Goal: Navigation & Orientation: Find specific page/section

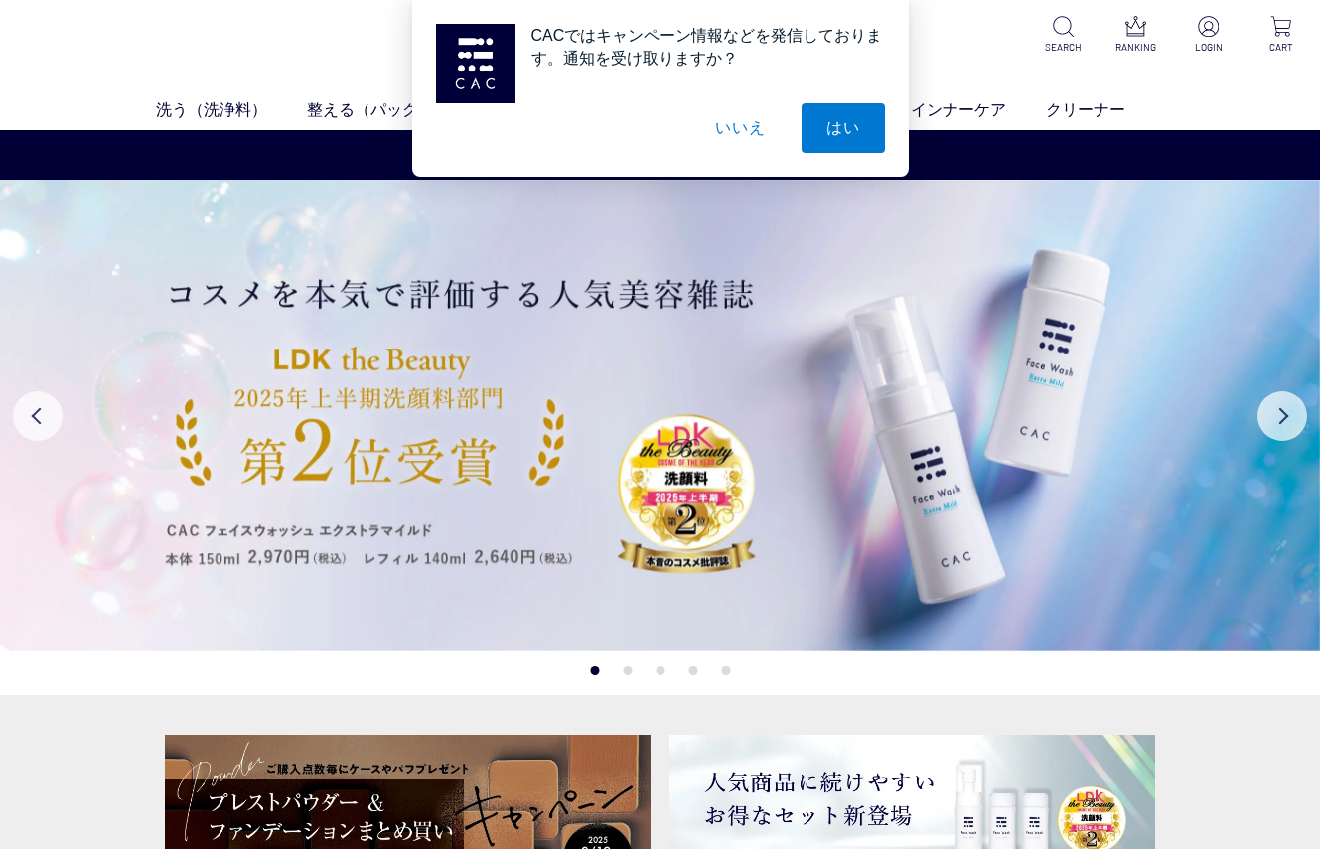
click at [746, 125] on button "いいえ" at bounding box center [739, 128] width 99 height 50
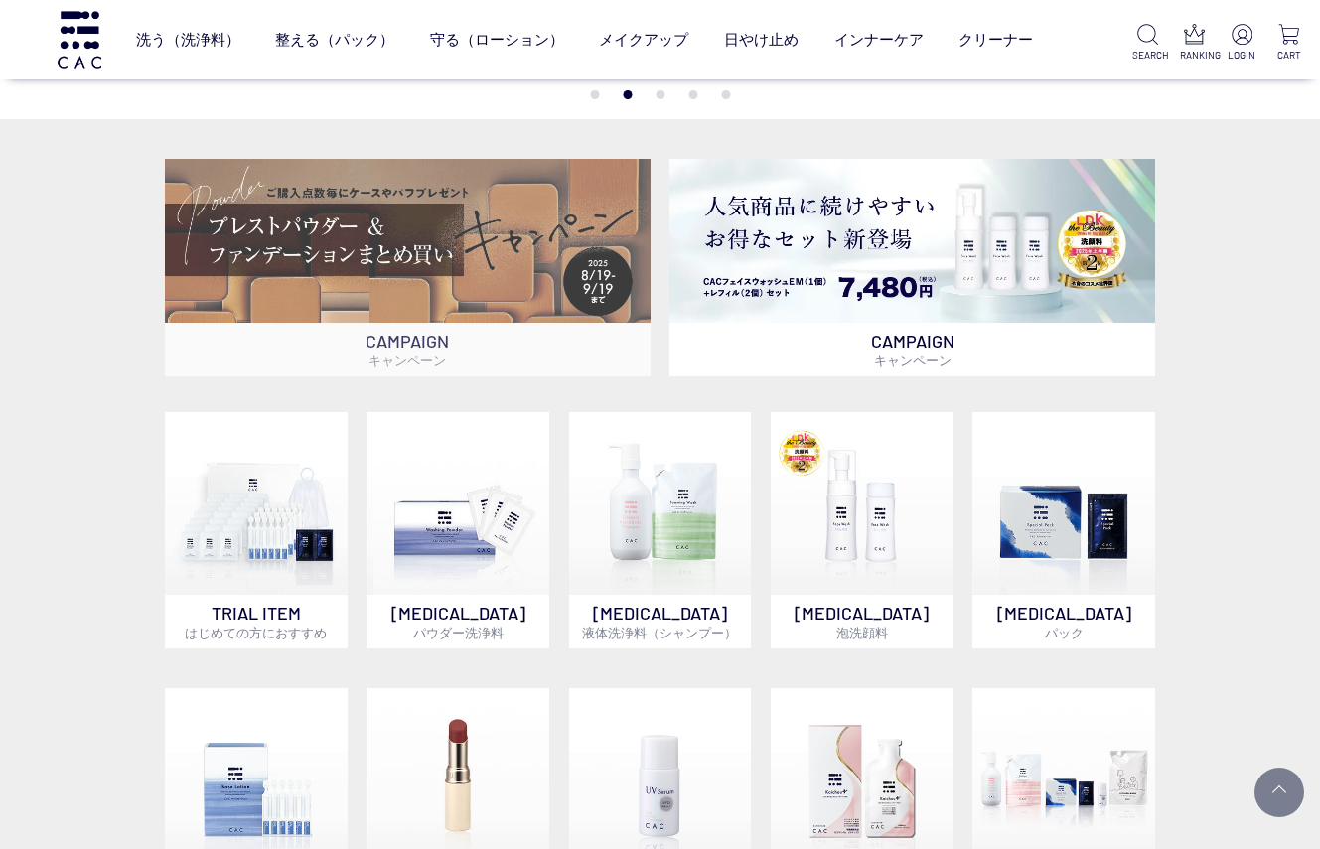
scroll to position [445, 0]
click at [501, 241] on img at bounding box center [407, 242] width 485 height 165
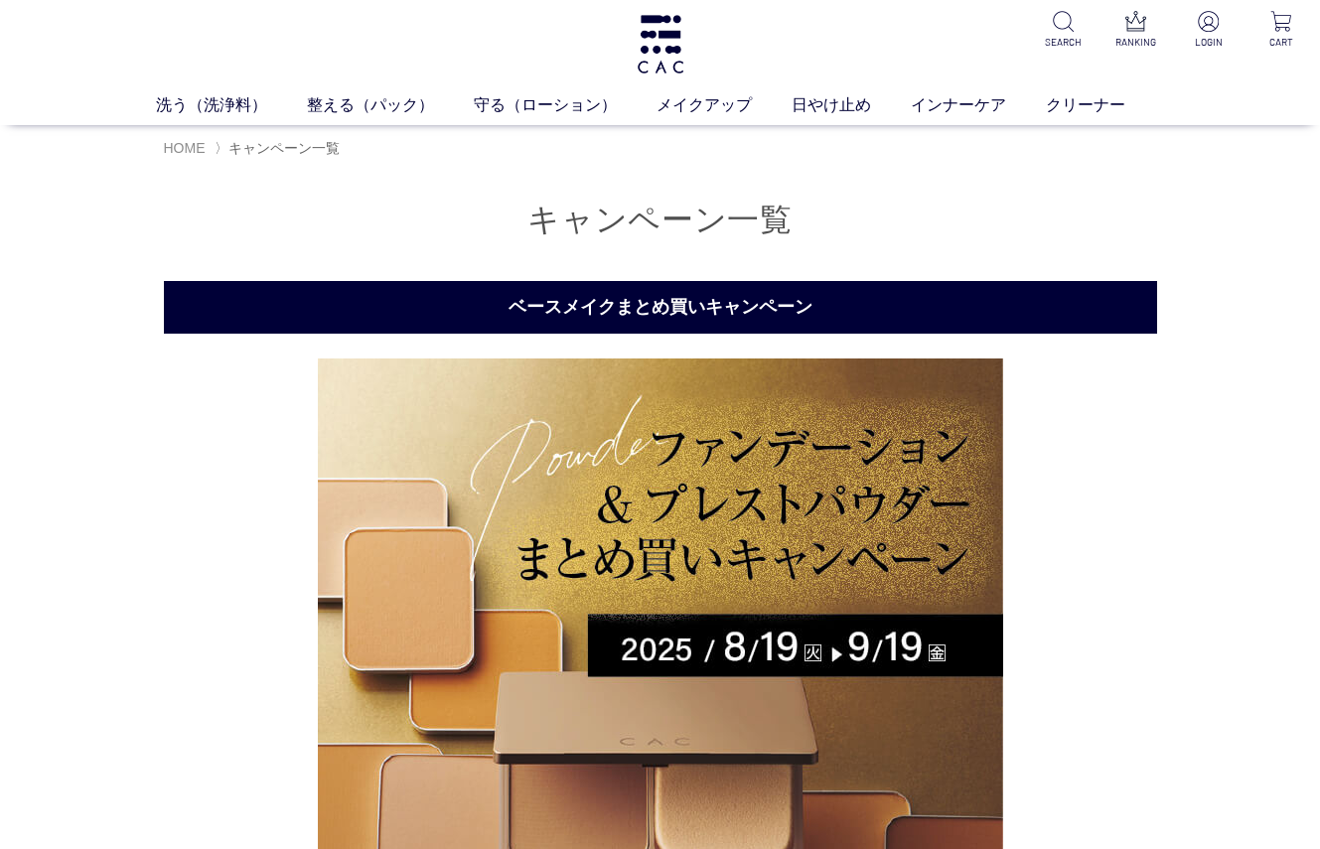
scroll to position [5, 1]
click at [193, 148] on span "HOME" at bounding box center [185, 148] width 42 height 16
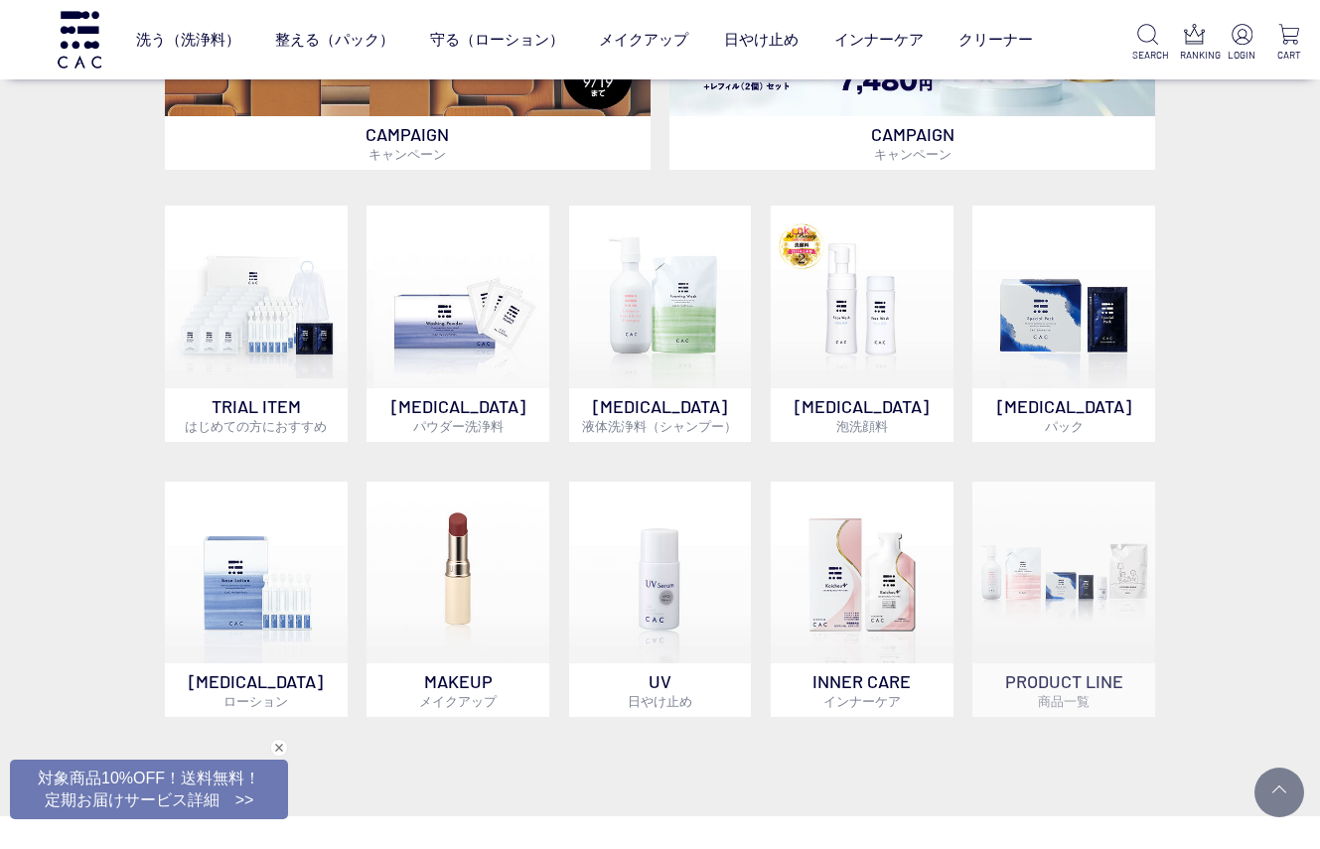
scroll to position [666, 0]
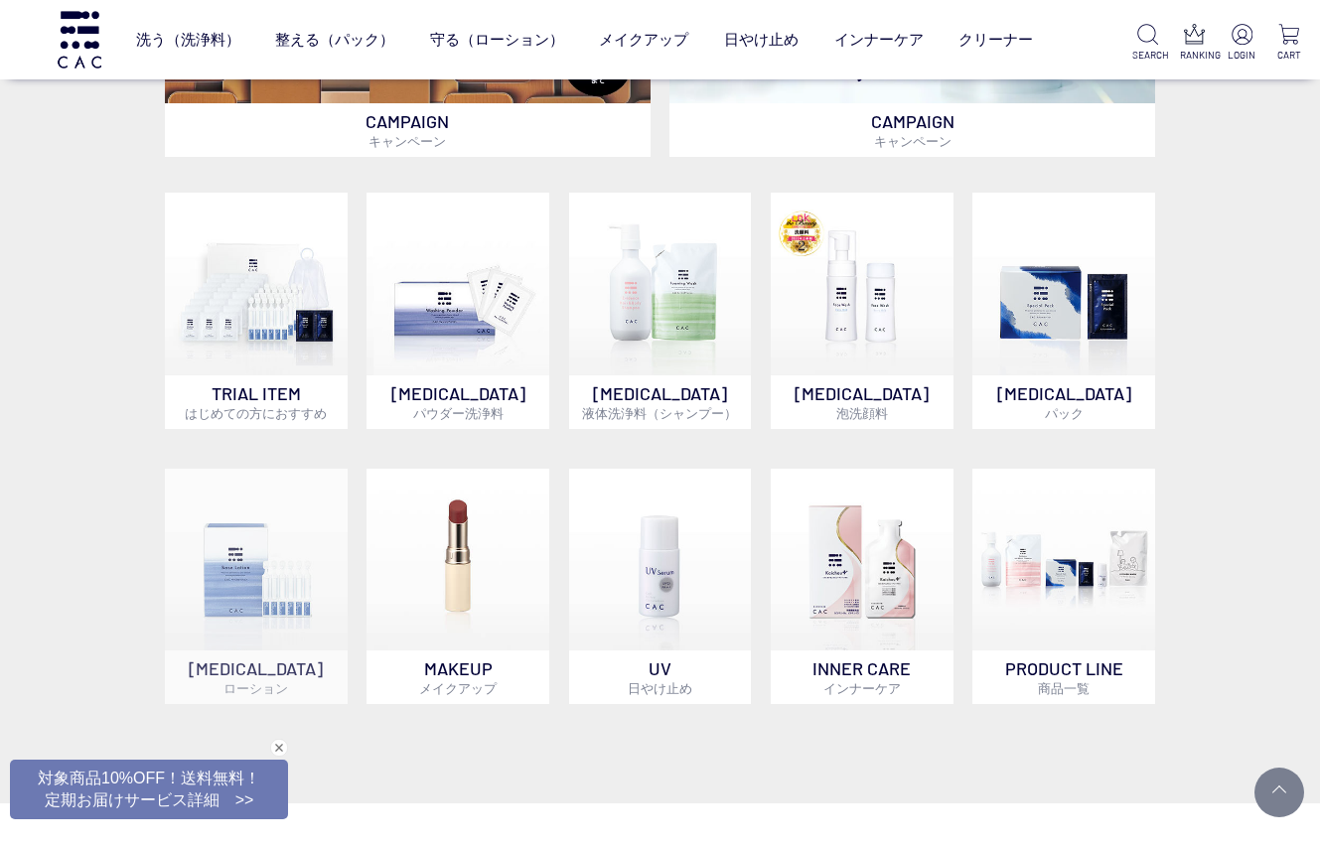
click at [282, 652] on p "SKIN CARE ローション" at bounding box center [256, 678] width 182 height 54
